Goal: Download file/media

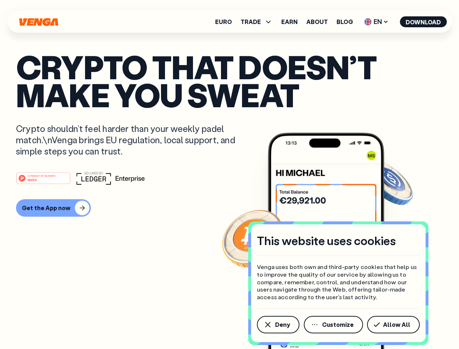
click at [229, 174] on div "#1 PRODUCT OF THE MONTH Web3" at bounding box center [229, 178] width 427 height 13
click at [278, 325] on span "Deny" at bounding box center [282, 325] width 15 height 6
click at [334, 325] on img at bounding box center [326, 255] width 116 height 244
click at [395, 325] on article "Crypto that doesn’t make you sweat Crypto shouldn’t feel harder than your weekl…" at bounding box center [229, 189] width 427 height 273
click at [259, 22] on span "TRADE" at bounding box center [251, 22] width 20 height 6
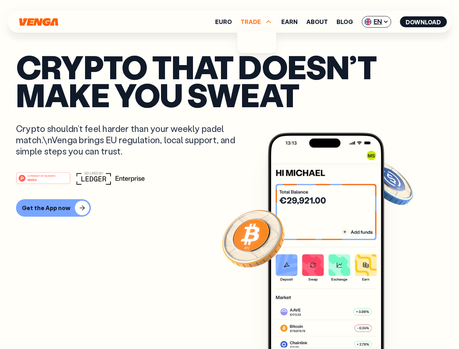
click at [377, 22] on span "EN" at bounding box center [376, 22] width 29 height 12
click at [424, 22] on button "Download" at bounding box center [423, 21] width 47 height 11
click at [229, 194] on div "#1 PRODUCT OF THE MONTH Web3 Get the App now" at bounding box center [229, 194] width 427 height 45
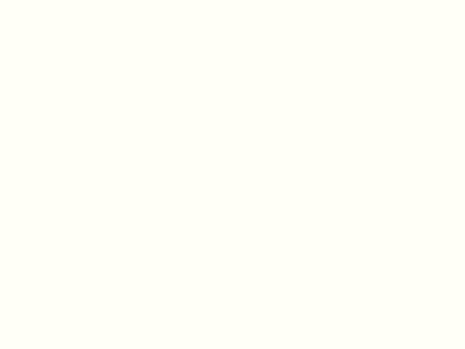
click at [52, 0] on html "This website uses cookies Venga uses both own and third-party cookies that help…" at bounding box center [232, 0] width 465 height 0
click at [44, 0] on html "This website uses cookies Venga uses both own and third-party cookies that help…" at bounding box center [232, 0] width 465 height 0
